Goal: Task Accomplishment & Management: Manage account settings

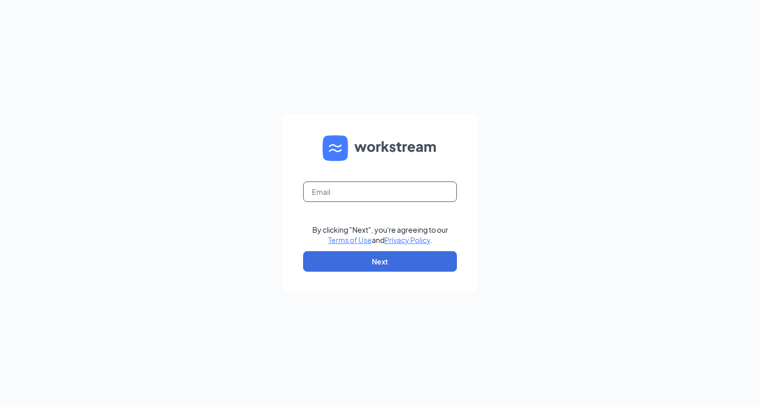
click at [334, 193] on input "text" at bounding box center [380, 191] width 154 height 21
type input "dhillonnaserllc@gmail.com"
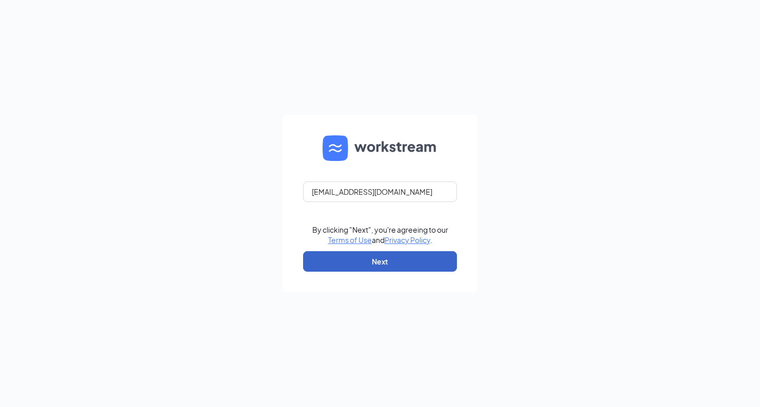
click at [367, 260] on button "Next" at bounding box center [380, 261] width 154 height 21
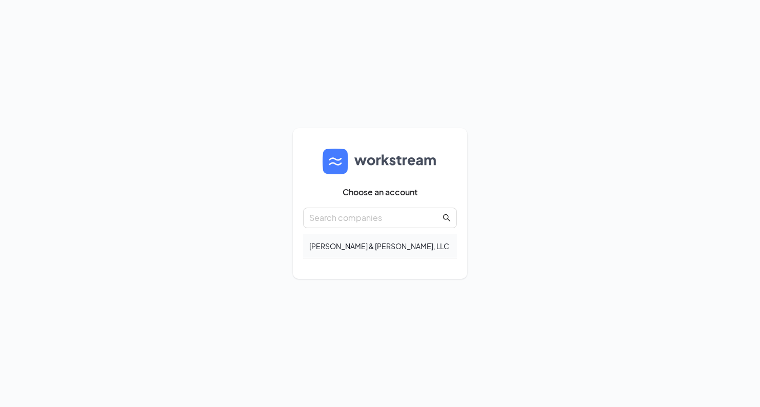
click at [340, 242] on div "[PERSON_NAME] & [PERSON_NAME], LLC" at bounding box center [380, 246] width 154 height 24
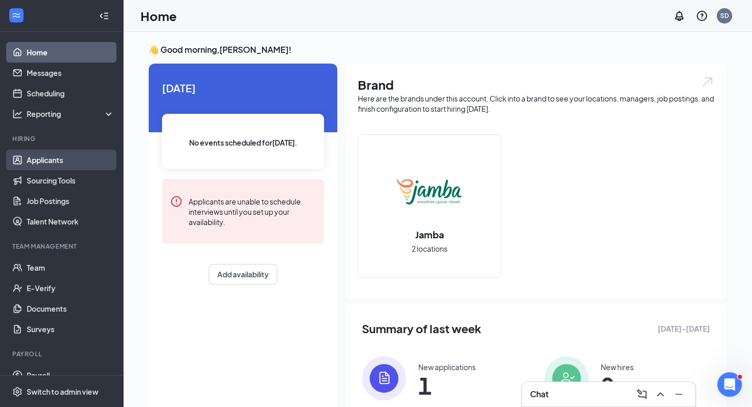
click at [58, 160] on link "Applicants" at bounding box center [71, 160] width 88 height 21
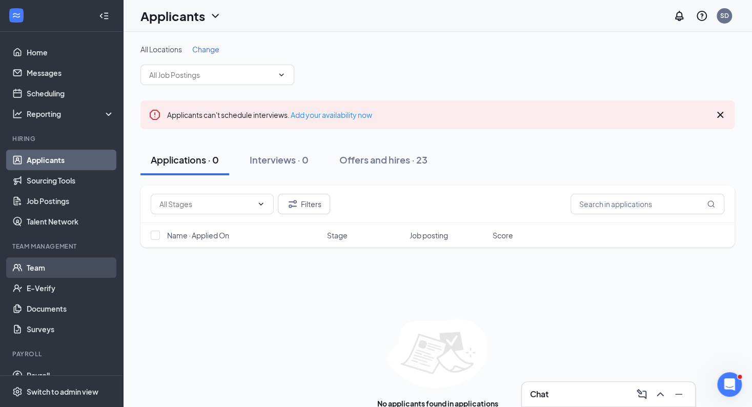
click at [44, 262] on link "Team" at bounding box center [71, 267] width 88 height 21
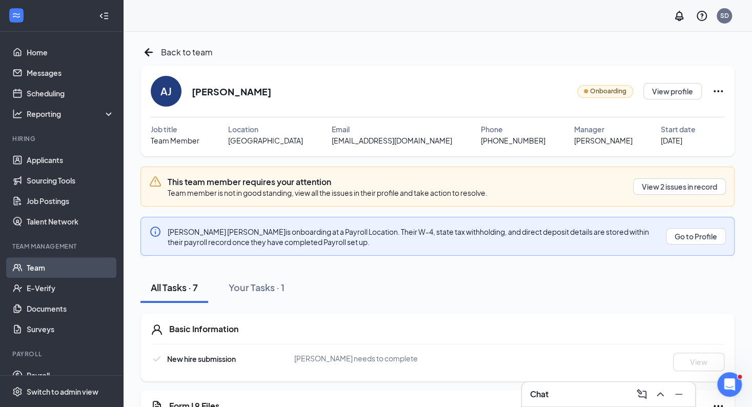
click at [36, 270] on link "Team" at bounding box center [71, 267] width 88 height 21
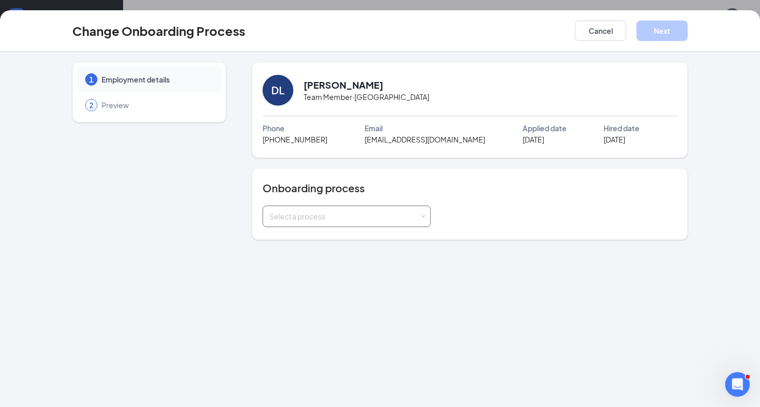
click at [369, 212] on div "Select a process" at bounding box center [344, 216] width 150 height 10
click at [526, 225] on div "Select a process" at bounding box center [469, 217] width 414 height 22
click at [603, 32] on button "Cancel" at bounding box center [600, 31] width 51 height 21
click at [406, 220] on div "Select a process" at bounding box center [346, 216] width 155 height 21
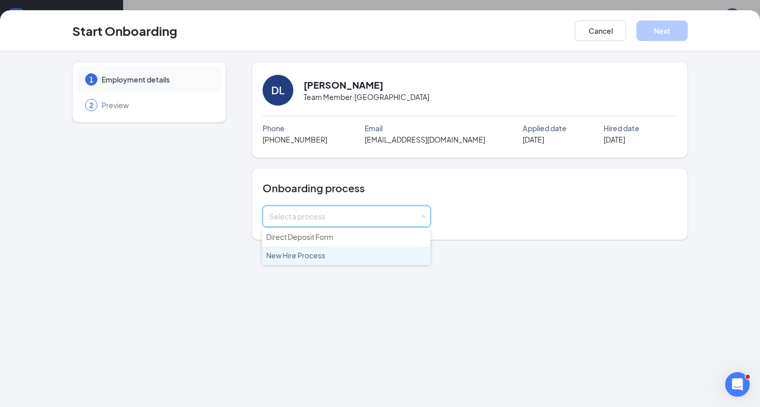
click at [309, 257] on span "New Hire Process" at bounding box center [295, 255] width 59 height 9
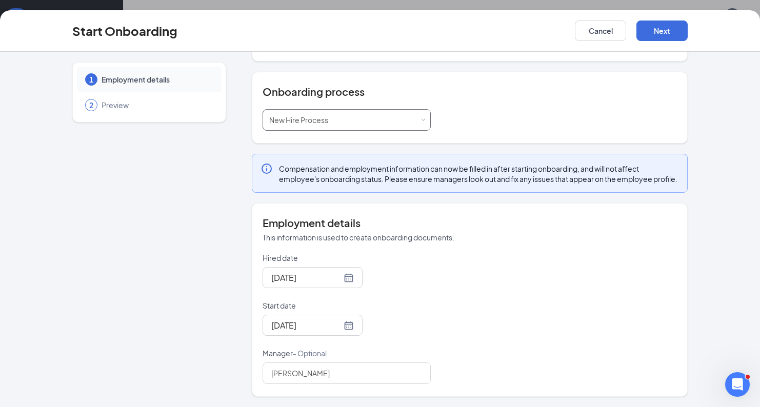
scroll to position [104, 0]
click at [663, 26] on button "Next" at bounding box center [661, 31] width 51 height 21
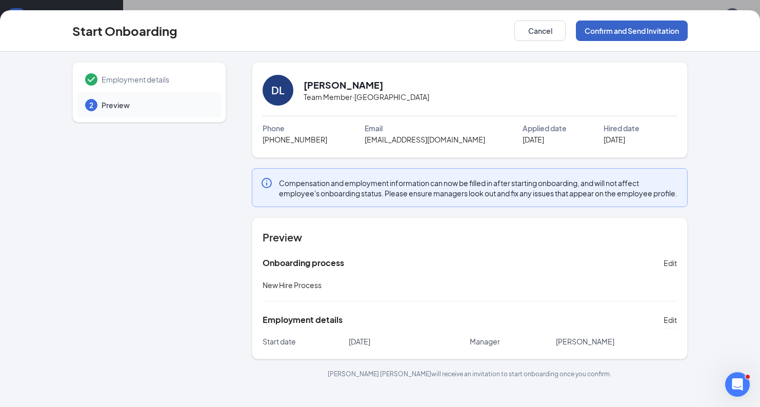
click at [632, 28] on button "Confirm and Send Invitation" at bounding box center [632, 31] width 112 height 21
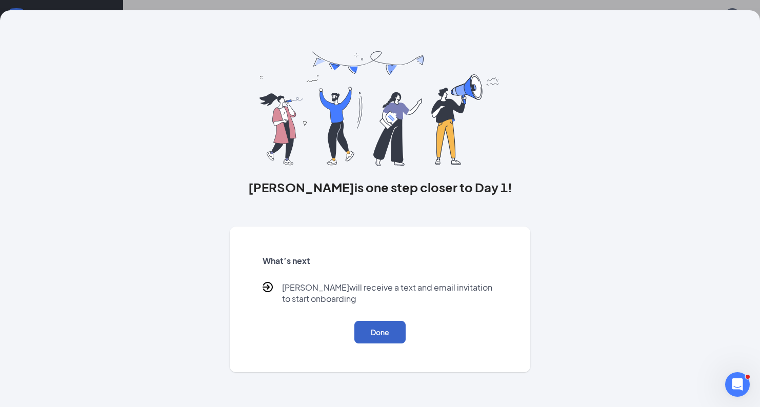
click at [378, 328] on button "Done" at bounding box center [379, 332] width 51 height 23
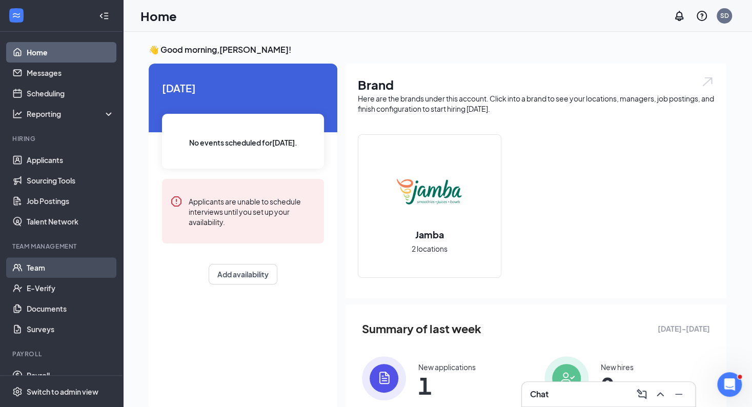
click at [47, 270] on link "Team" at bounding box center [71, 267] width 88 height 21
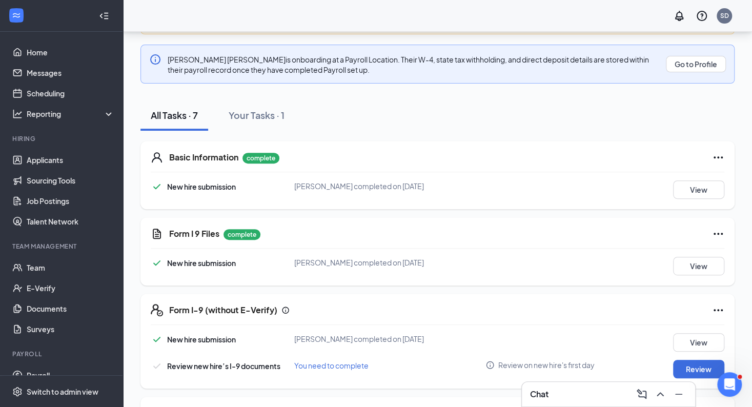
scroll to position [260, 0]
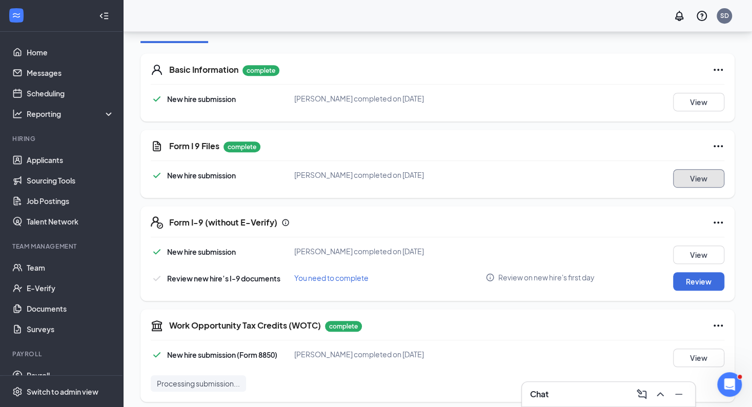
click at [702, 172] on button "View" at bounding box center [698, 178] width 51 height 18
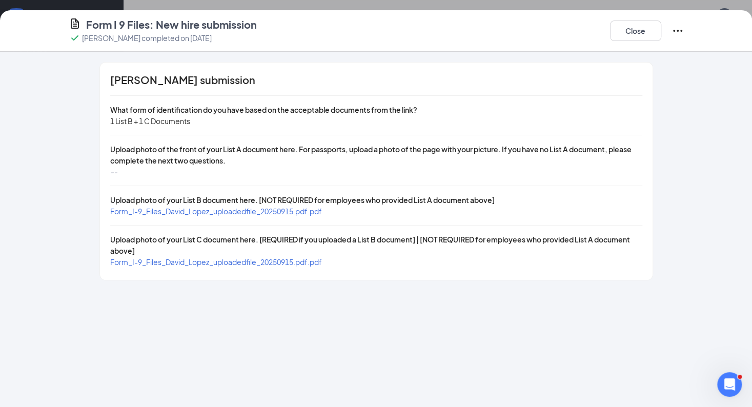
click at [247, 210] on span "Form_I-9_Files_David_Lopez_uploadedfile_20250915.pdf.pdf" at bounding box center [216, 211] width 212 height 9
click at [285, 257] on span "Form_I-9_Files_David_Lopez_uploadedfile_20250915.pdf.pdf" at bounding box center [216, 261] width 212 height 9
click at [642, 38] on button "Close" at bounding box center [635, 31] width 51 height 21
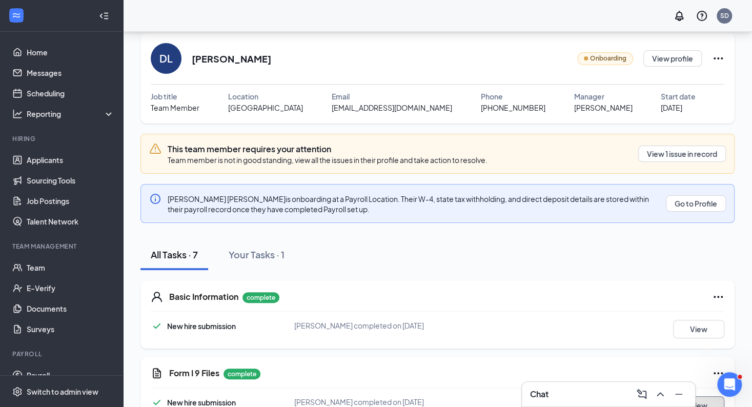
scroll to position [0, 0]
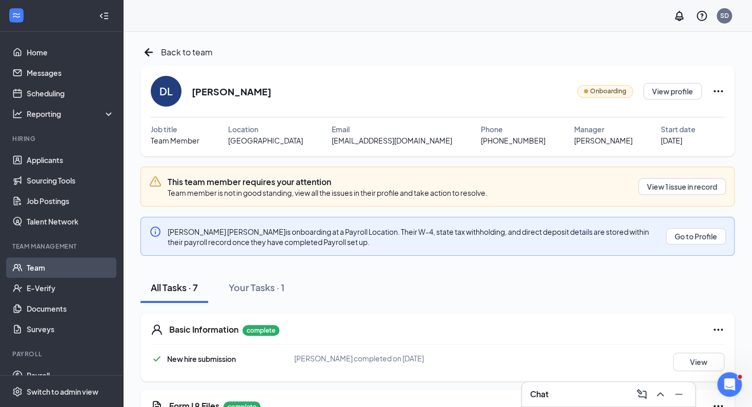
click at [43, 270] on link "Team" at bounding box center [71, 267] width 88 height 21
